Goal: Find specific page/section: Find specific page/section

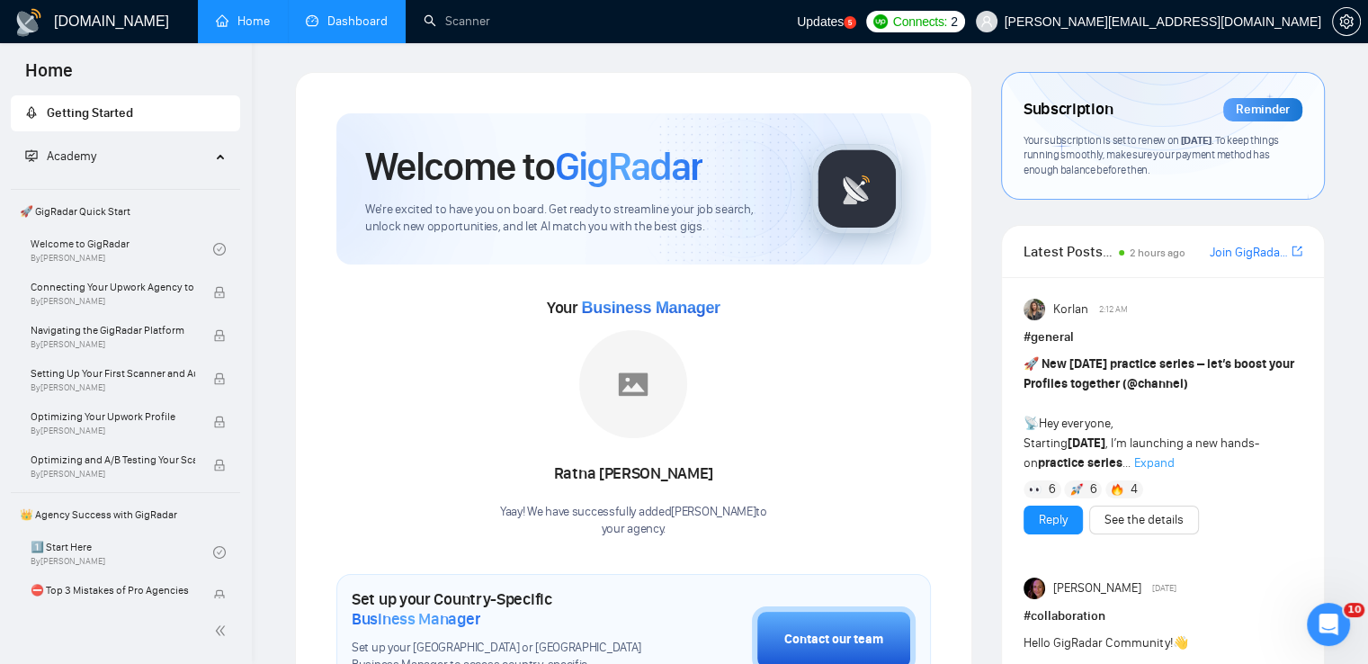
click at [362, 22] on link "Dashboard" at bounding box center [347, 20] width 82 height 15
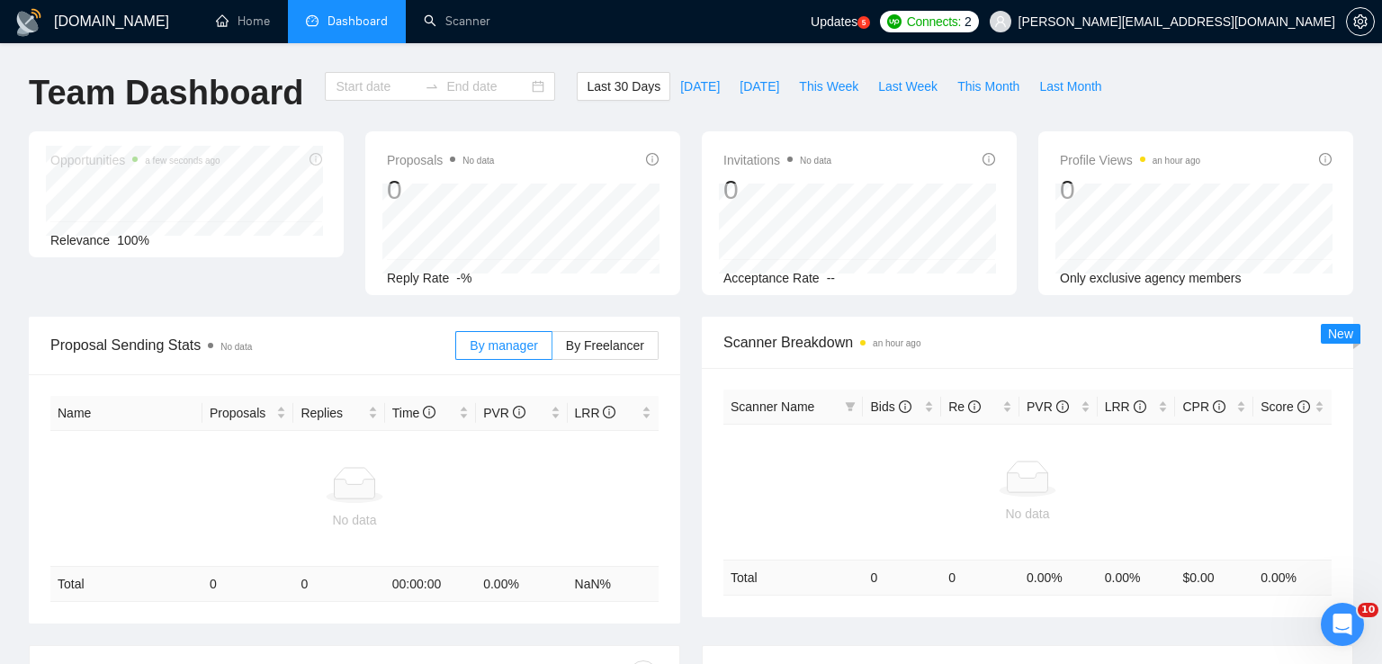
type input "2025-07-13"
type input "2025-08-12"
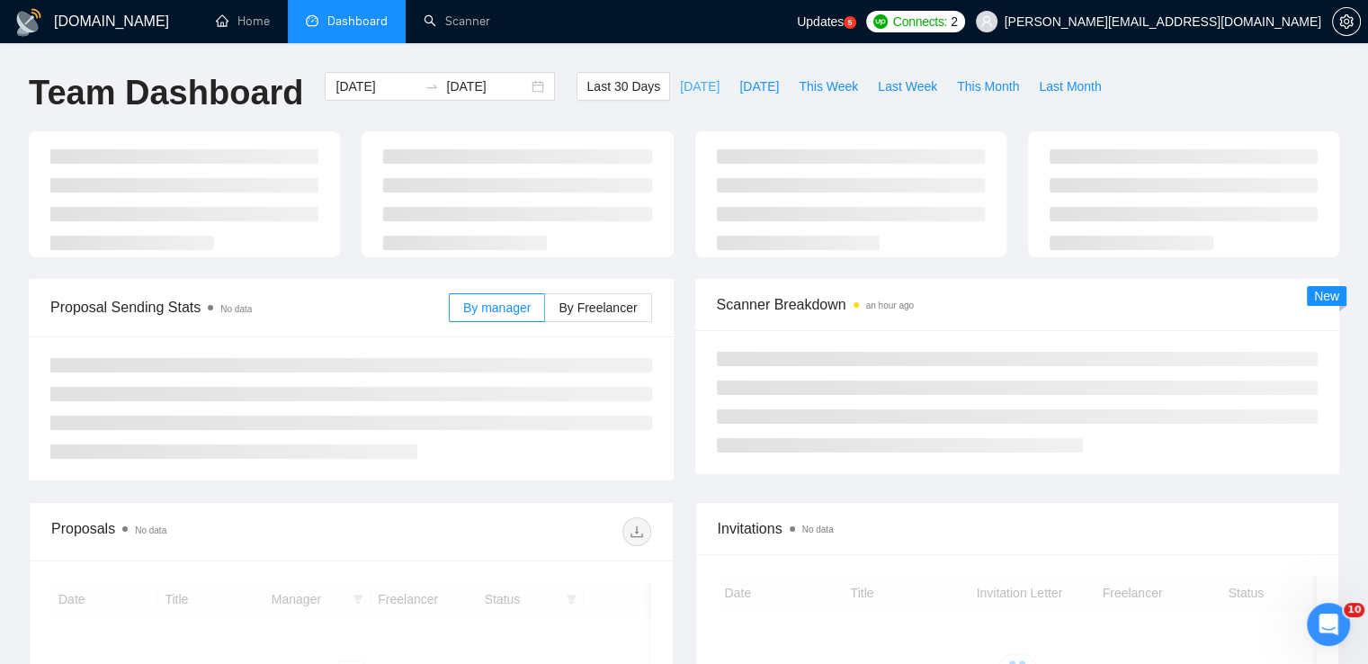
click at [680, 93] on span "Today" at bounding box center [700, 86] width 40 height 20
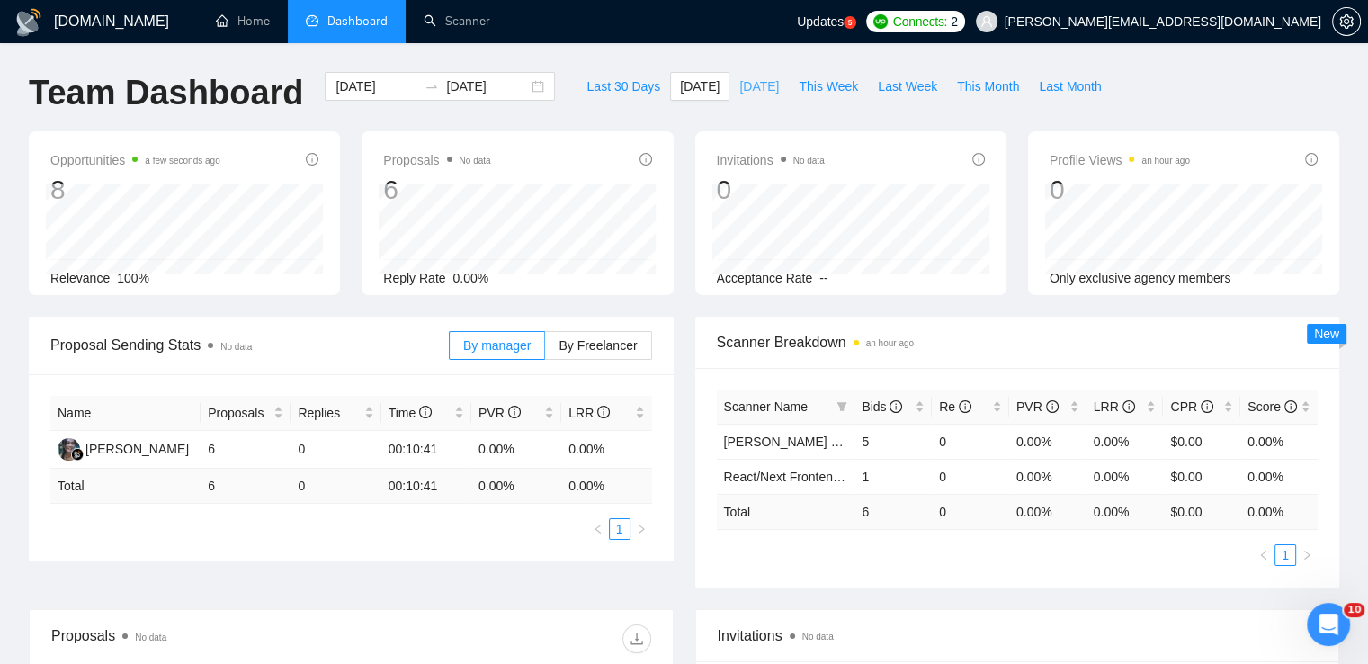
click at [751, 77] on span "[DATE]" at bounding box center [760, 86] width 40 height 20
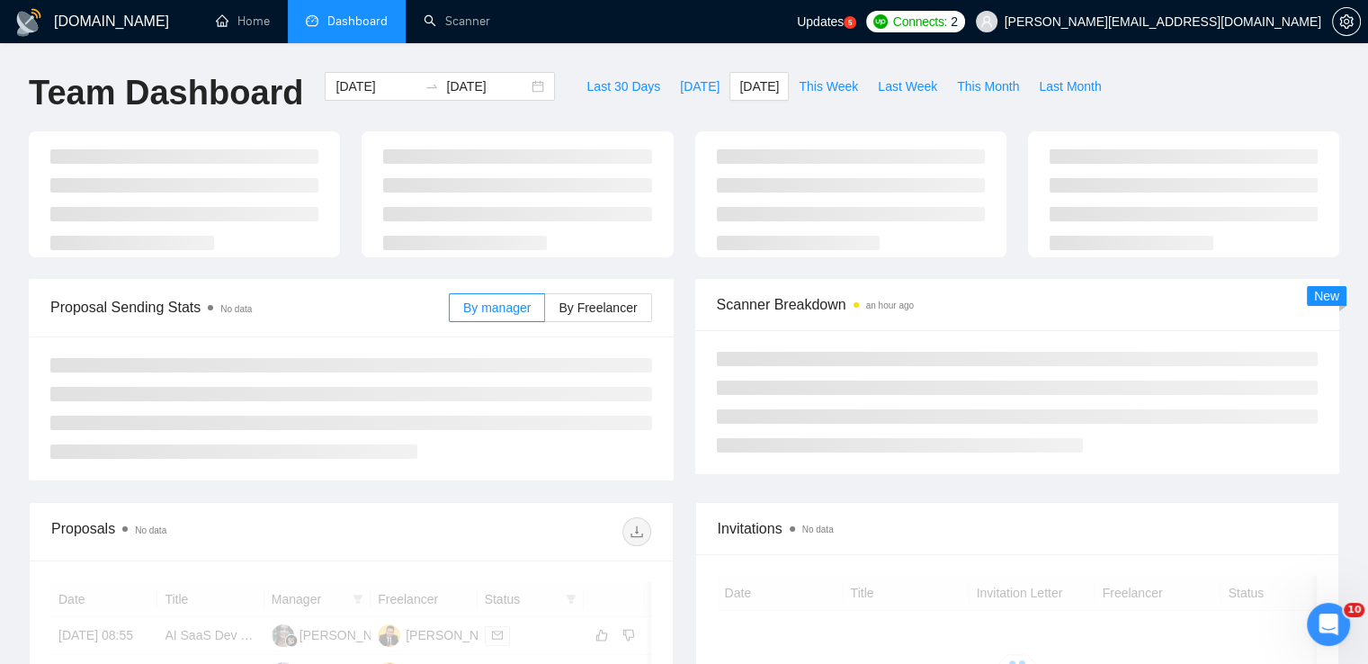
type input "2025-08-11"
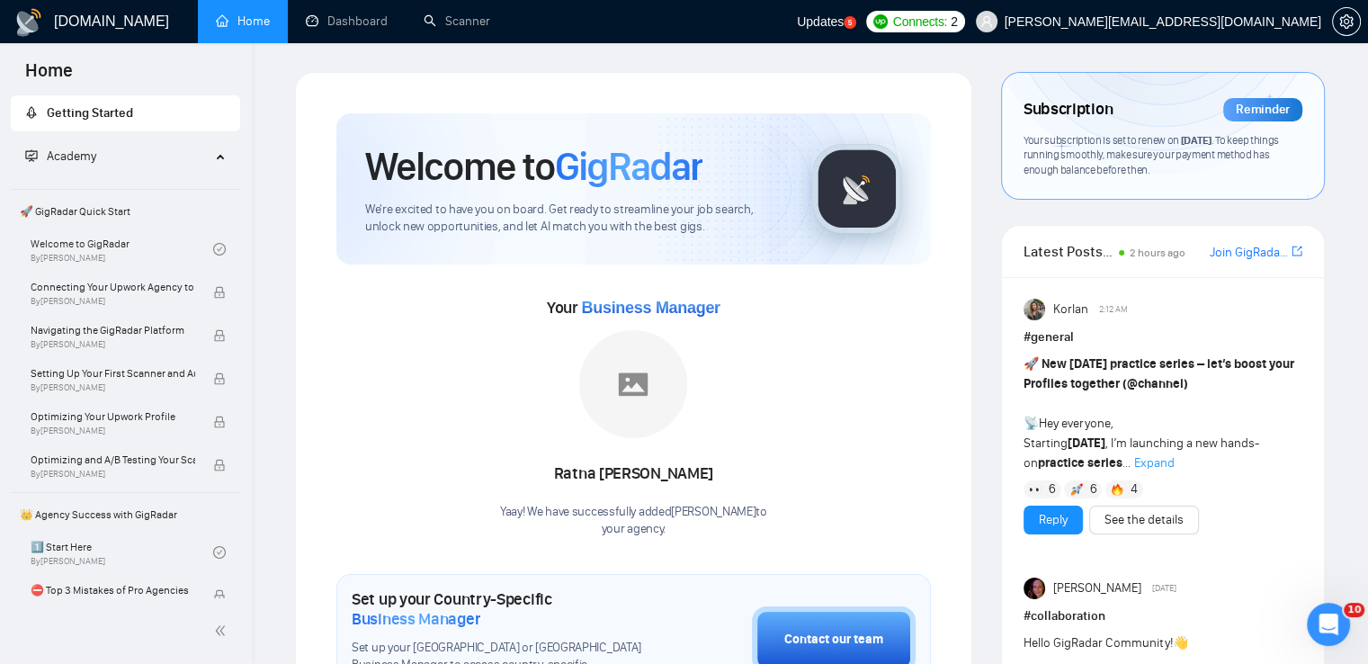
click at [1277, 105] on div "Reminder" at bounding box center [1263, 109] width 79 height 23
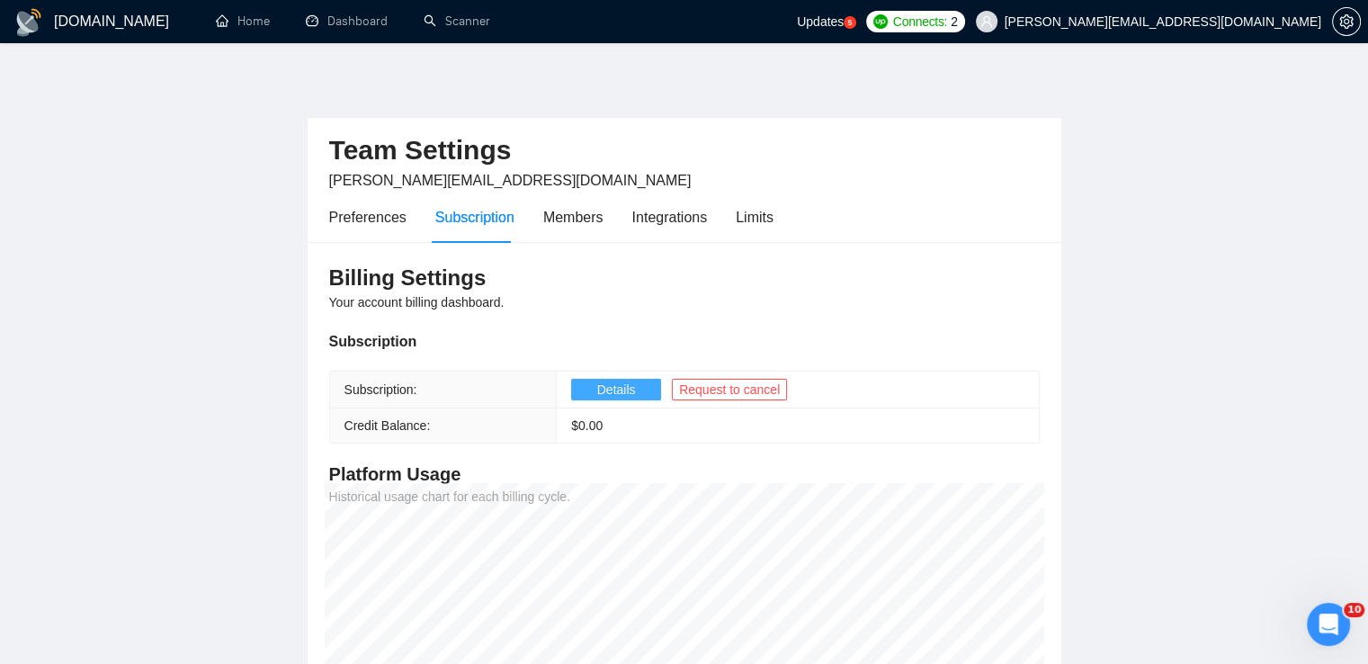
click at [616, 384] on span "Details" at bounding box center [616, 390] width 39 height 20
